Goal: Information Seeking & Learning: Learn about a topic

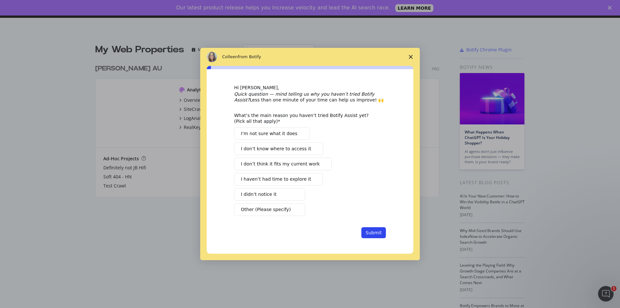
click at [406, 54] on span "Close survey" at bounding box center [411, 57] width 18 height 18
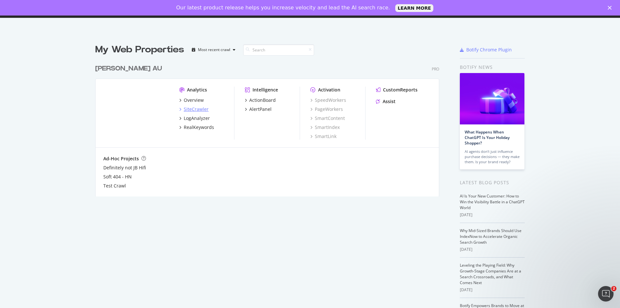
click at [179, 110] on icon "grid" at bounding box center [180, 108] width 2 height 3
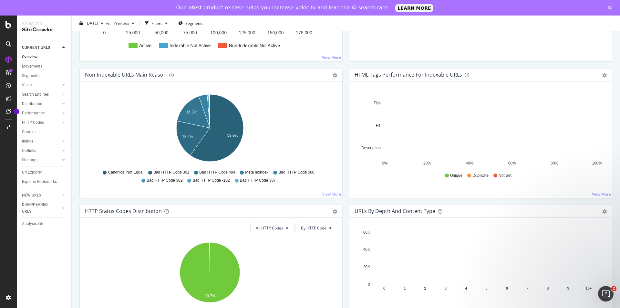
scroll to position [258, 0]
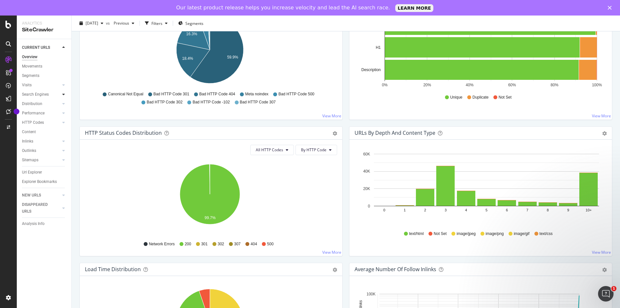
click at [64, 94] on icon at bounding box center [63, 94] width 3 height 4
click at [61, 148] on div at bounding box center [63, 150] width 6 height 6
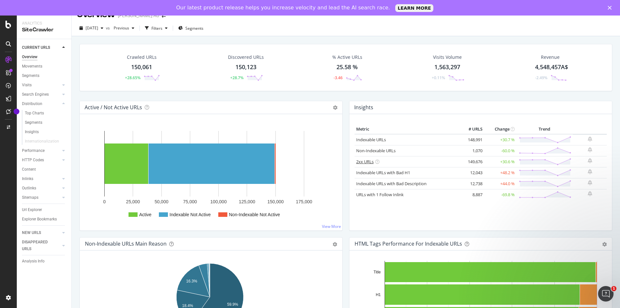
scroll to position [0, 0]
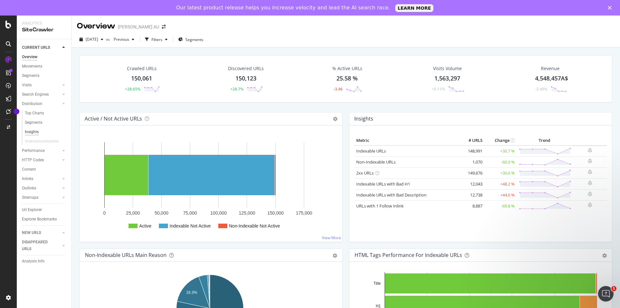
click at [33, 132] on div "Insights" at bounding box center [32, 131] width 14 height 7
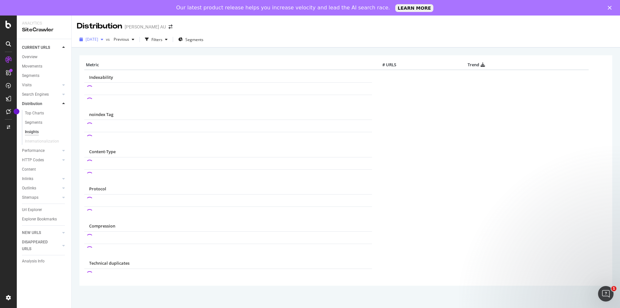
click at [103, 40] on icon "button" at bounding box center [102, 39] width 3 height 4
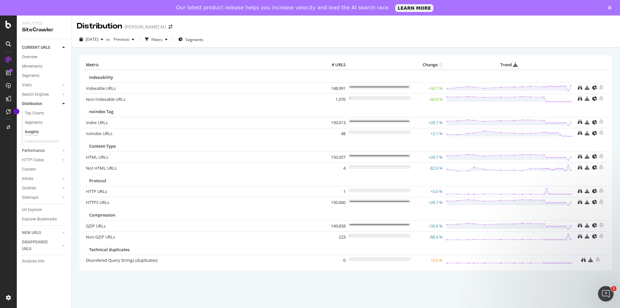
click at [54, 148] on link "Performance" at bounding box center [41, 150] width 38 height 7
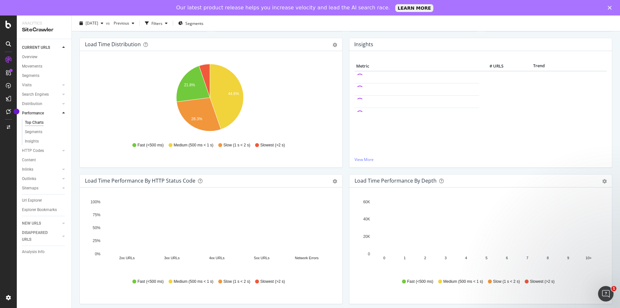
scroll to position [19, 0]
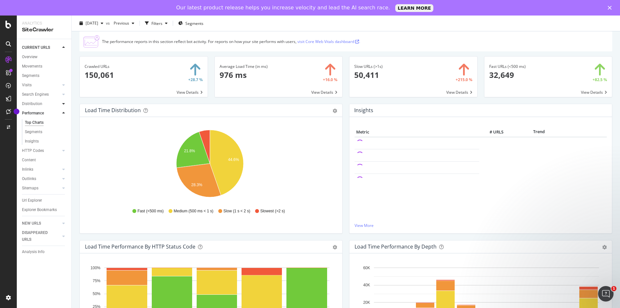
click at [62, 103] on div at bounding box center [63, 103] width 6 height 6
click at [63, 104] on icon at bounding box center [63, 104] width 3 height 4
